Goal: Task Accomplishment & Management: Use online tool/utility

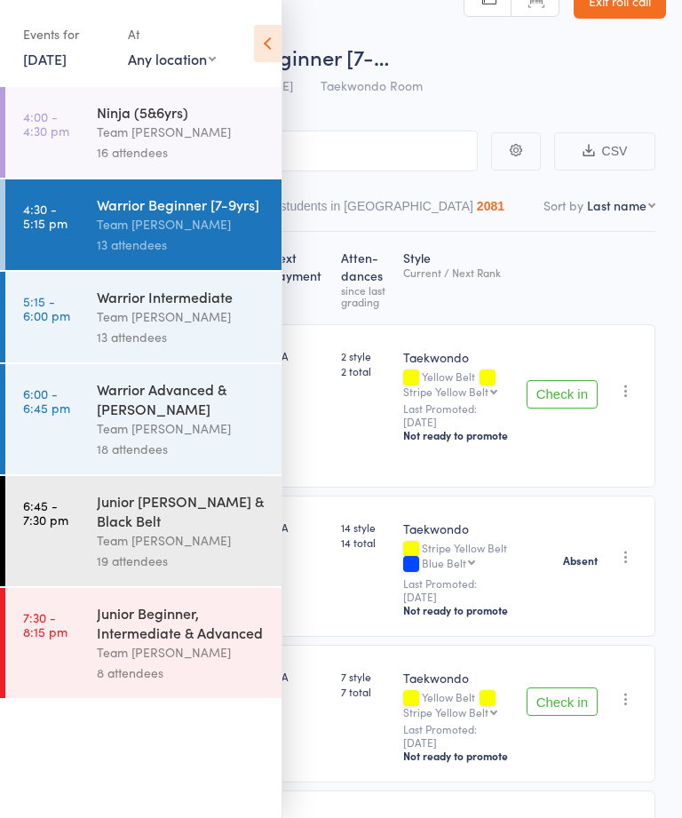
click at [41, 415] on time "6:00 - 6:45 pm" at bounding box center [46, 400] width 47 height 28
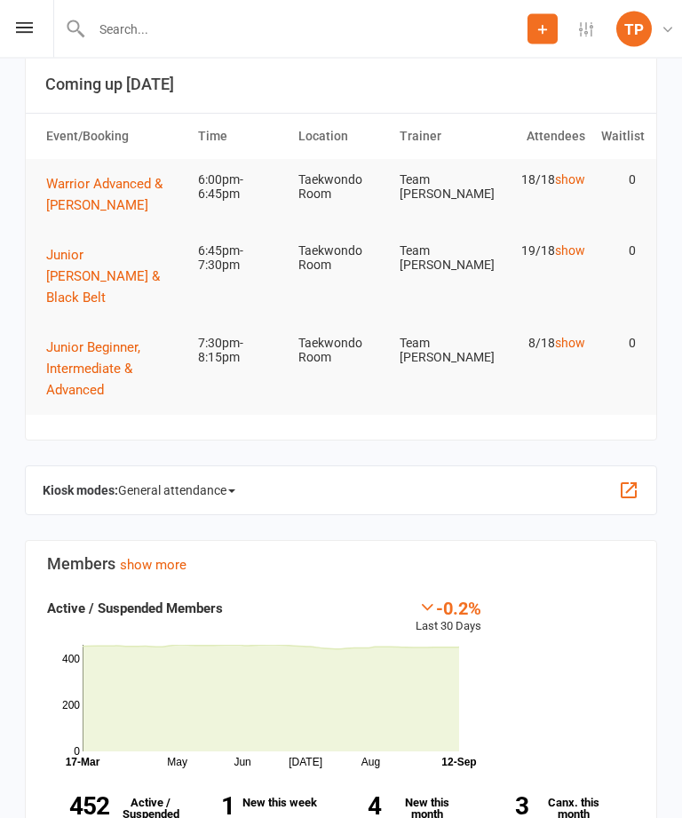
scroll to position [28, 0]
click at [20, 40] on div "Prospect Member Non-attending contact Class / event Appointment Grading event T…" at bounding box center [341, 29] width 682 height 59
click at [23, 30] on icon at bounding box center [24, 28] width 17 height 12
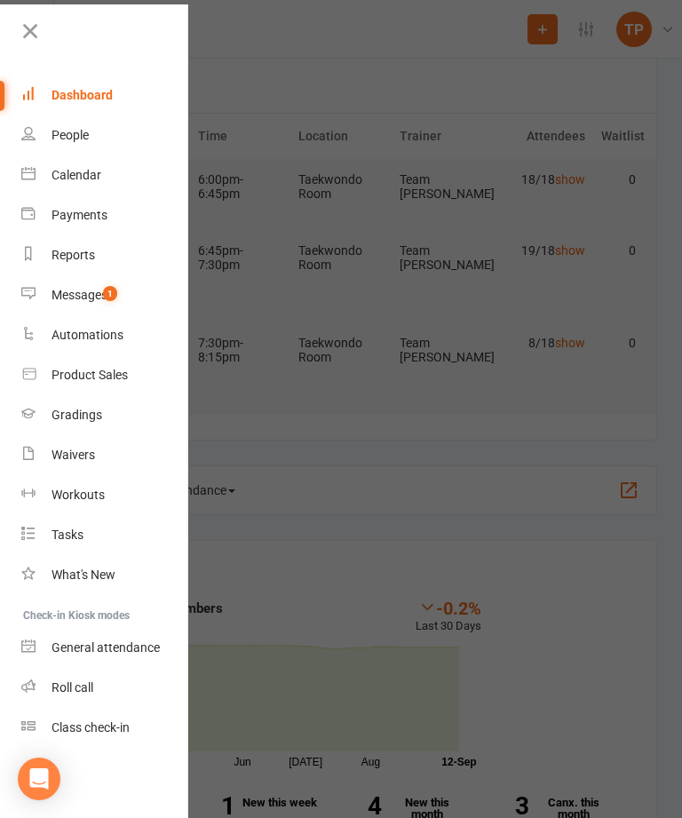
click at [254, 259] on div at bounding box center [341, 409] width 682 height 818
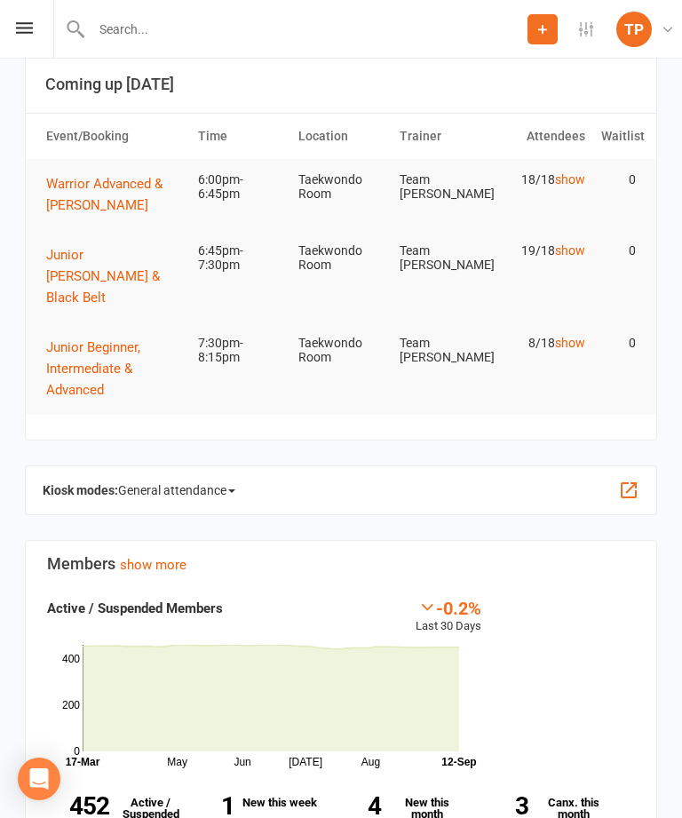
click at [53, 191] on button "Warrior Advanced & [PERSON_NAME]" at bounding box center [114, 194] width 136 height 43
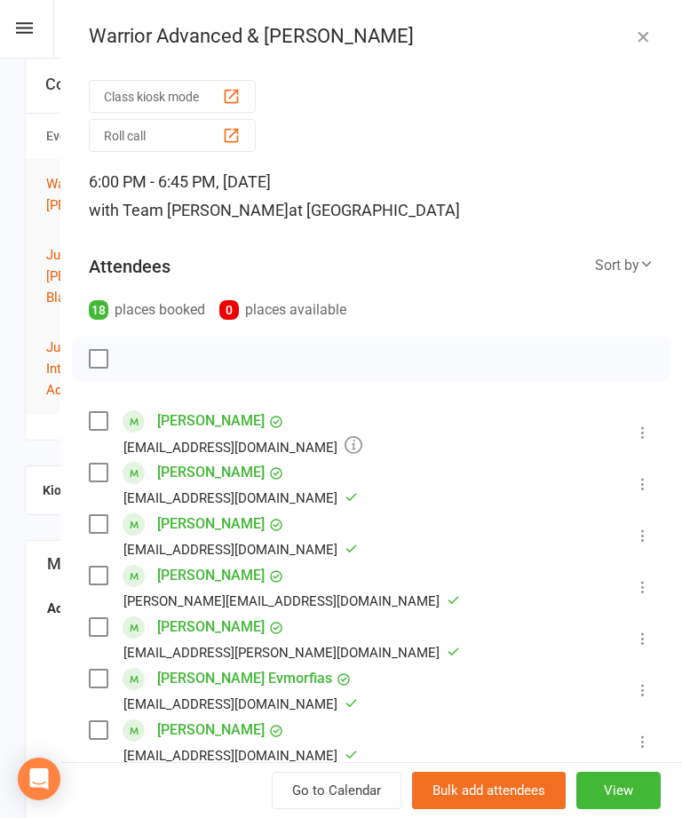
click at [129, 142] on button "Roll call" at bounding box center [172, 135] width 167 height 33
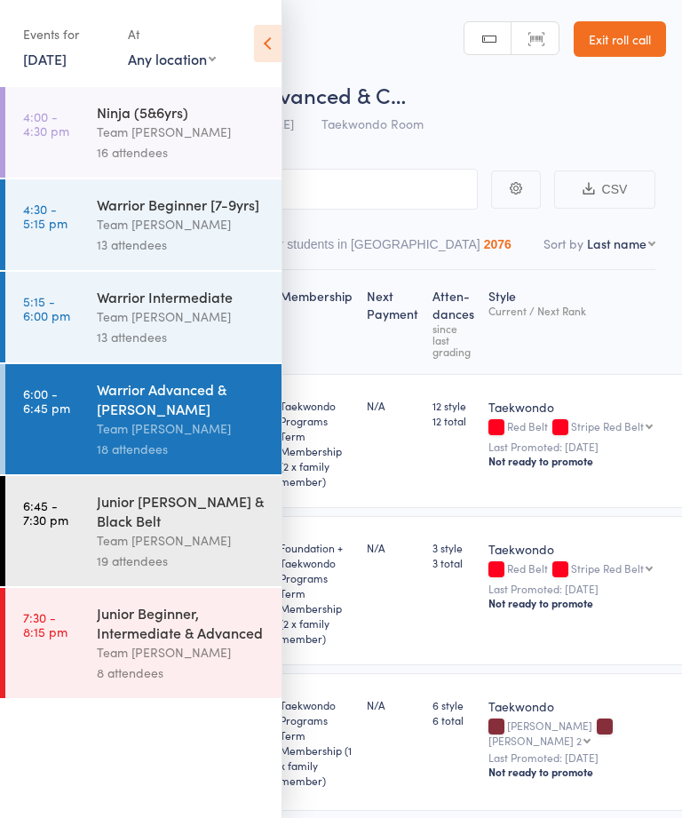
click at [273, 35] on icon at bounding box center [268, 43] width 28 height 37
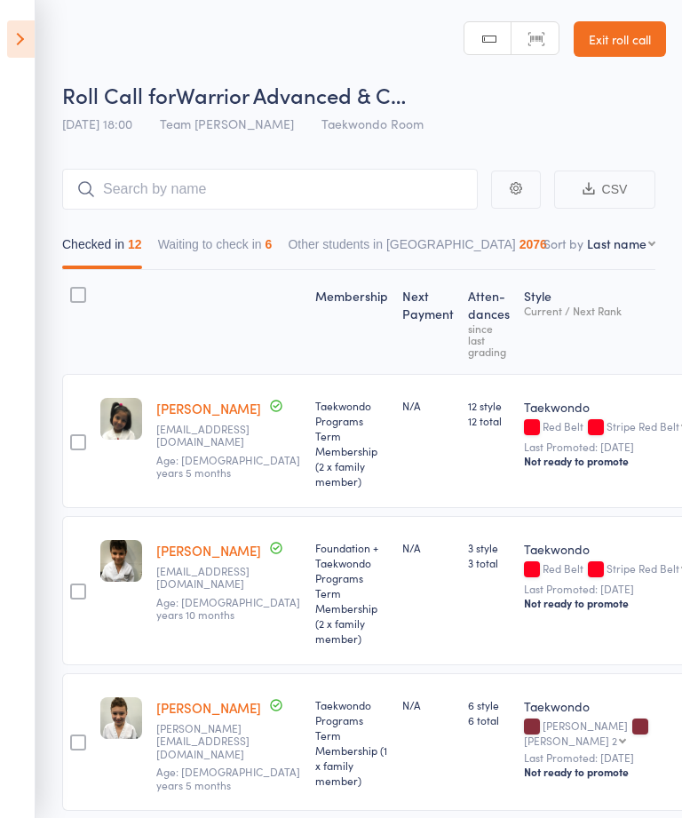
click at [201, 254] on button "Waiting to check in 6" at bounding box center [215, 248] width 115 height 41
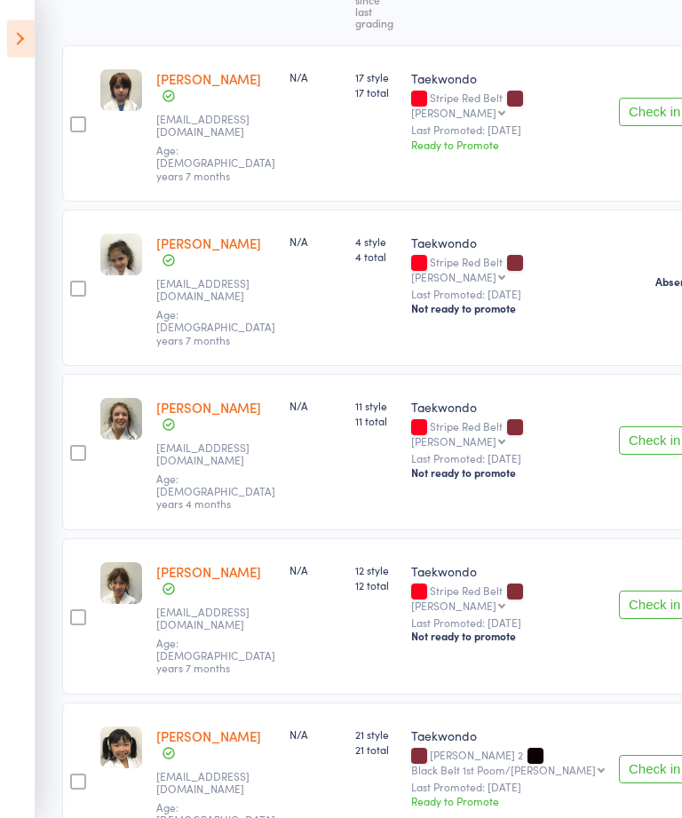
click at [619, 755] on button "Check in" at bounding box center [654, 769] width 71 height 28
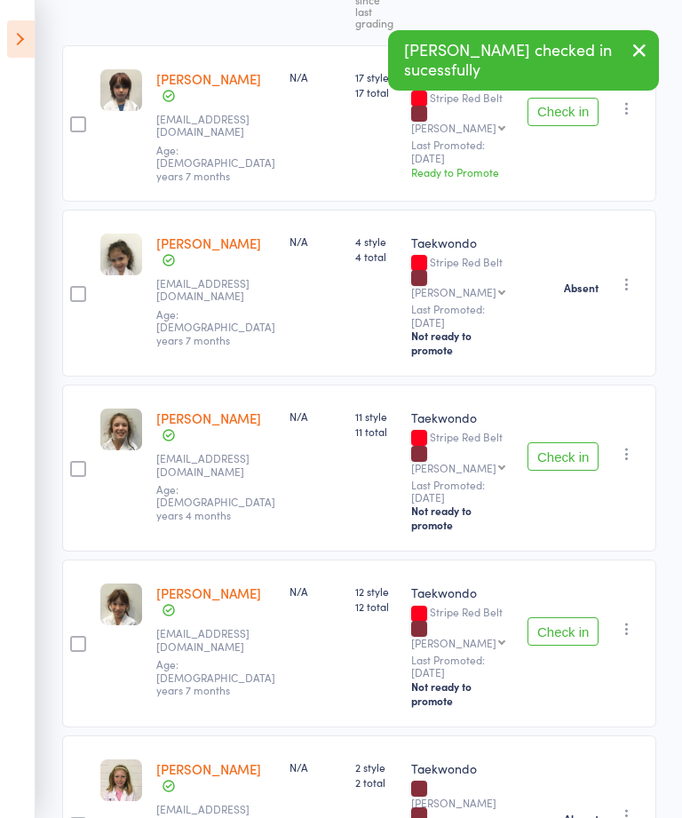
click at [621, 618] on button "button" at bounding box center [626, 628] width 21 height 21
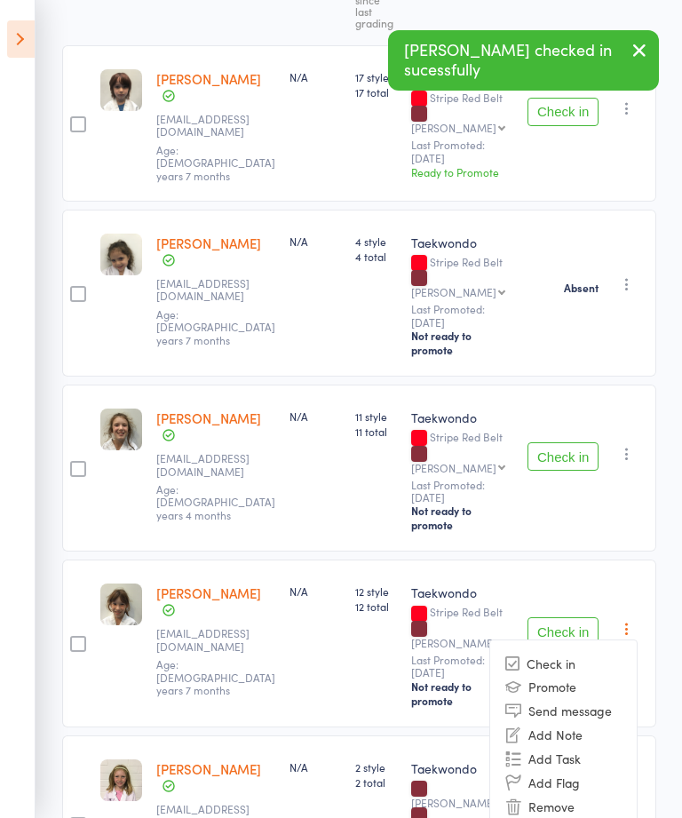
click at [594, 817] on li "Mark absent" at bounding box center [563, 830] width 146 height 24
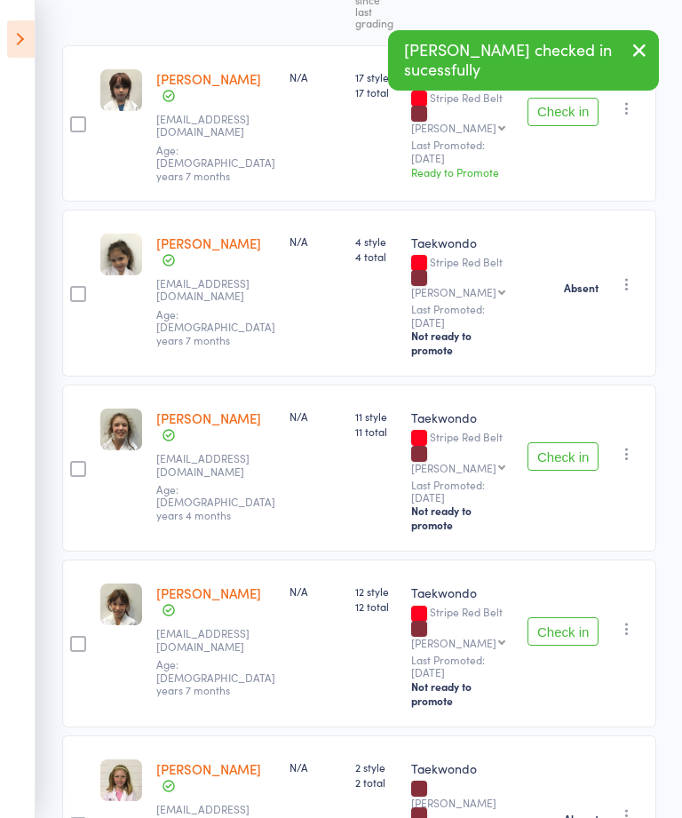
click at [629, 445] on icon "button" at bounding box center [627, 454] width 18 height 18
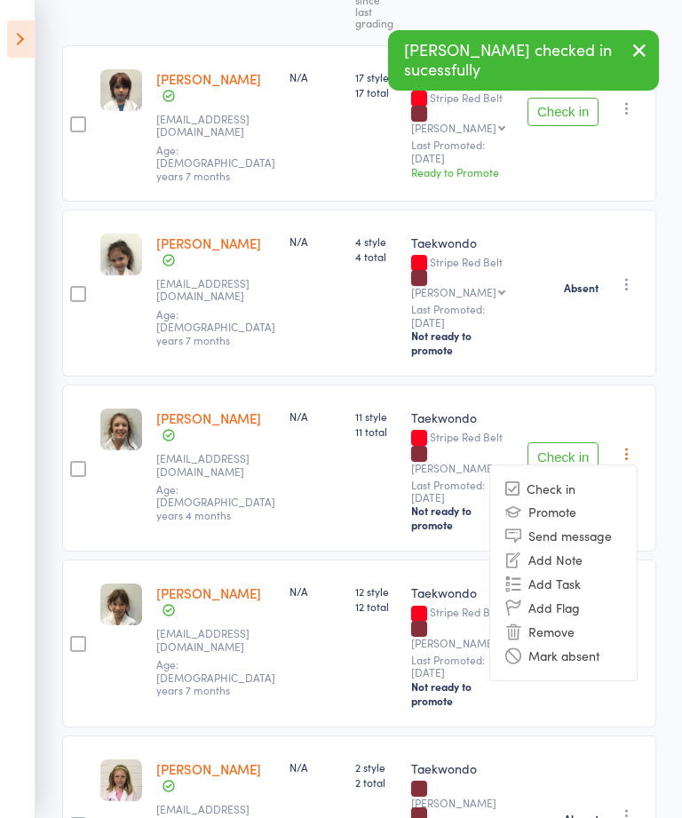
click at [584, 644] on li "Mark absent" at bounding box center [563, 656] width 146 height 24
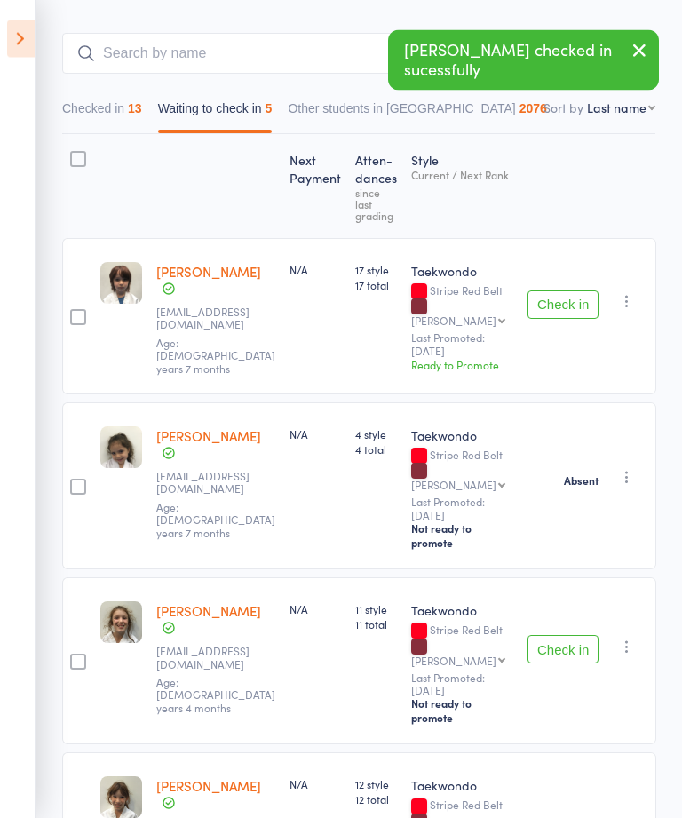
click at [652, 300] on div "Check in Check in Promote Send message Add Note Add Task Add Flag Remove Mark a…" at bounding box center [588, 317] width 136 height 156
click at [631, 293] on icon "button" at bounding box center [627, 302] width 18 height 18
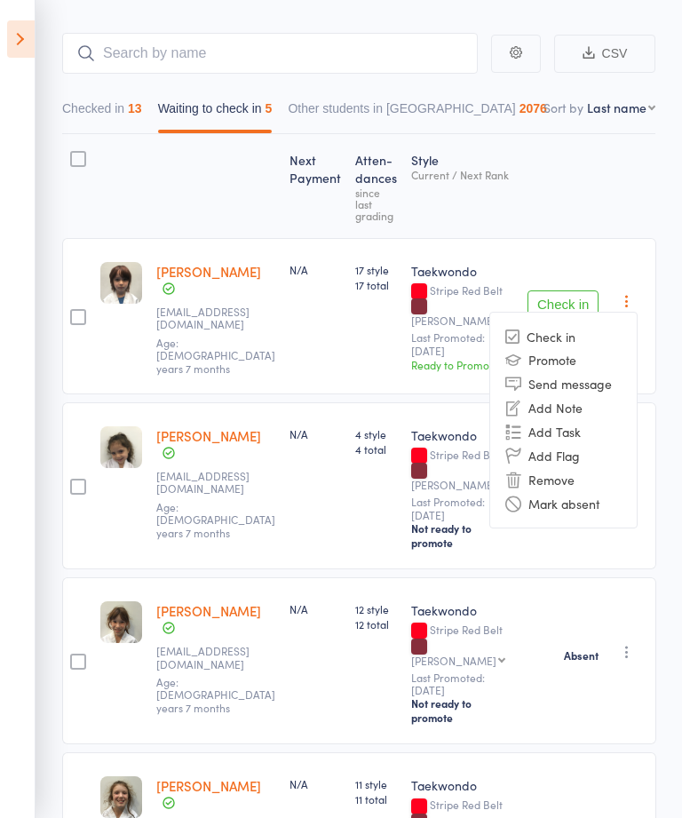
click at [604, 492] on li "Mark absent" at bounding box center [563, 503] width 146 height 24
